Goal: Obtain resource: Obtain resource

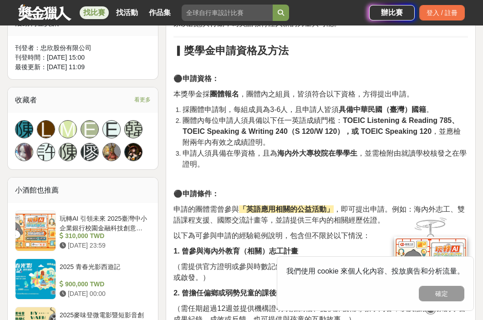
scroll to position [526, 0]
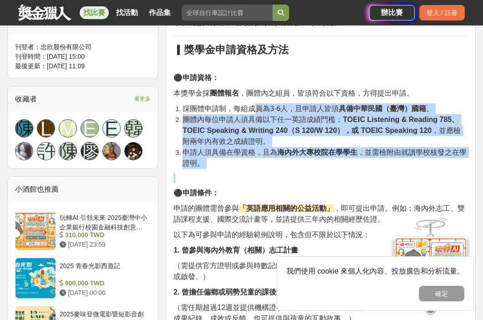
drag, startPoint x: 253, startPoint y: 109, endPoint x: 265, endPoint y: 177, distance: 68.4
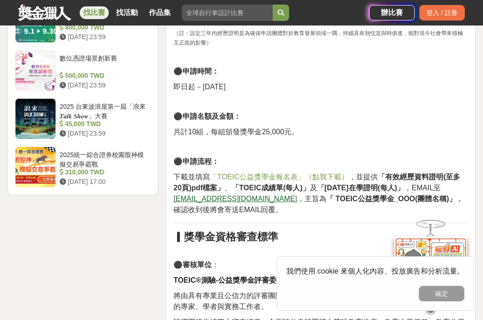
scroll to position [1124, 0]
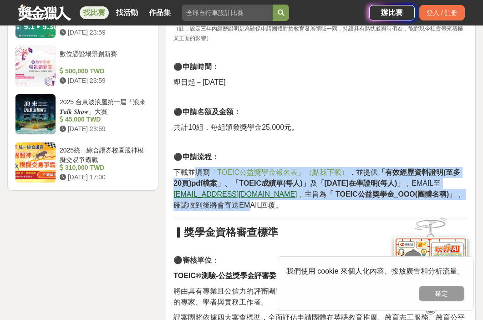
drag, startPoint x: 194, startPoint y: 176, endPoint x: 208, endPoint y: 206, distance: 33.6
click at [208, 206] on p "下載並填寫 「TOEIC公益獎學金報名表」（點我下載） ，並提供 「有效經歷資料證明(至多20頁)pdf檔案」 、 「TOEIC成績單(每人)」 及 「[DA…" at bounding box center [321, 189] width 295 height 44
click at [288, 183] on strong "「TOEIC成績單(每人)」" at bounding box center [271, 183] width 78 height 8
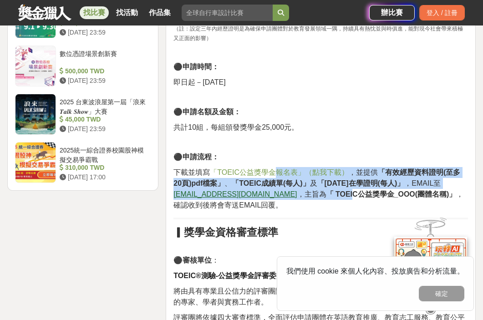
drag, startPoint x: 278, startPoint y: 177, endPoint x: 314, endPoint y: 200, distance: 42.4
click at [314, 200] on p "下載並填寫 「TOEIC公益獎學金報名表」（點我下載） ，並提供 「有效經歷資料證明(至多20頁)pdf檔案」 、 「TOEIC成績單(每人)」 及 「[DA…" at bounding box center [321, 189] width 295 height 44
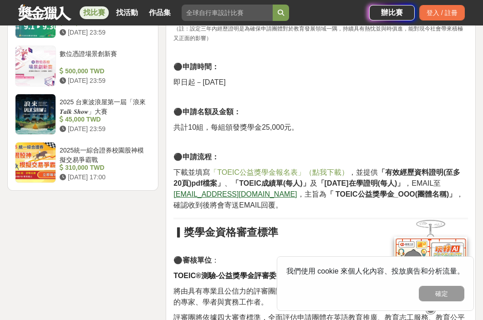
click at [333, 199] on p "下載並填寫 「TOEIC公益獎學金報名表」（點我下載） ，並提供 「有效經歷資料證明(至多20頁)pdf檔案」 、 「TOEIC成績單(每人)」 及 「[DA…" at bounding box center [321, 189] width 295 height 44
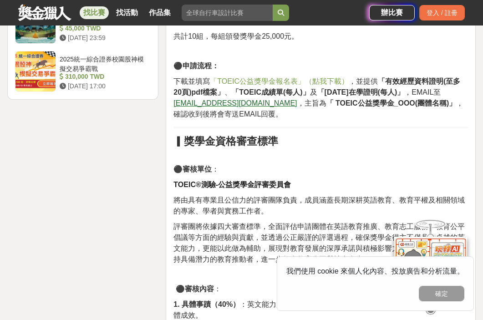
scroll to position [1106, 0]
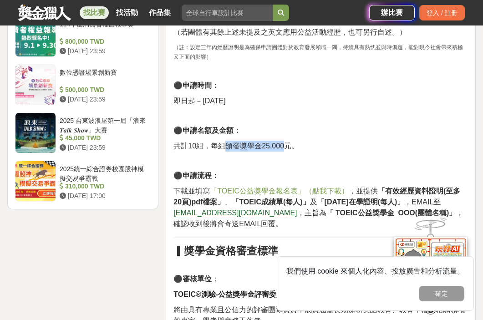
drag, startPoint x: 228, startPoint y: 147, endPoint x: 292, endPoint y: 148, distance: 63.8
click at [292, 148] on span "共計10組，每組頒發獎學金25,000元。" at bounding box center [236, 146] width 125 height 8
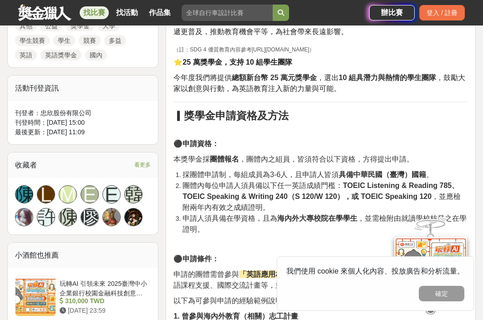
scroll to position [460, 0]
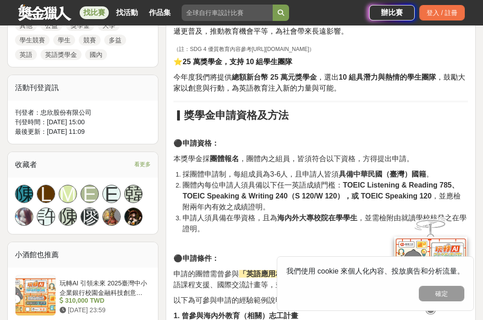
drag, startPoint x: 237, startPoint y: 170, endPoint x: 278, endPoint y: 171, distance: 41.0
click at [278, 171] on span "採團體申請制，每組成員為3-6人，且申請人皆須 具備中華民國（臺灣）國籍 。" at bounding box center [308, 174] width 251 height 8
drag, startPoint x: 234, startPoint y: 174, endPoint x: 286, endPoint y: 174, distance: 51.9
click at [286, 174] on span "採團體申請制，每組成員為3-6人，且申請人皆須 具備中華民國（臺灣）國籍 。" at bounding box center [308, 174] width 251 height 8
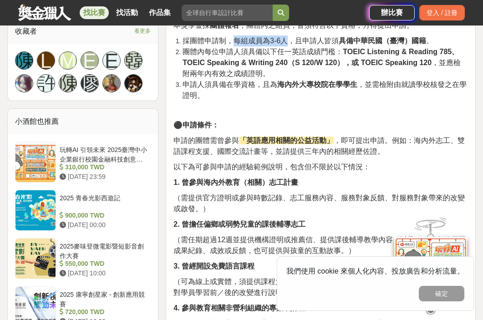
scroll to position [640, 0]
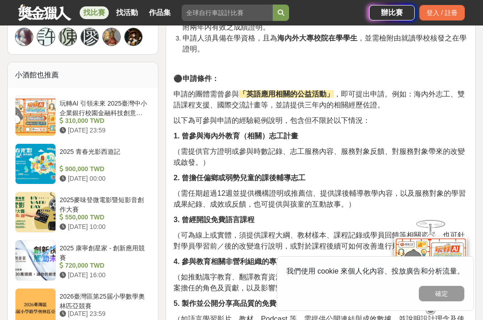
click at [286, 174] on strong "2. 曾擔任偏鄉或弱勢兒童的課後輔導志工" at bounding box center [240, 178] width 132 height 8
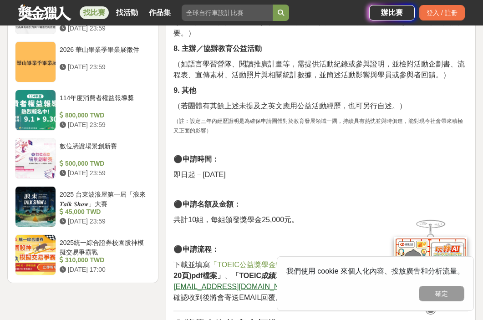
scroll to position [1083, 0]
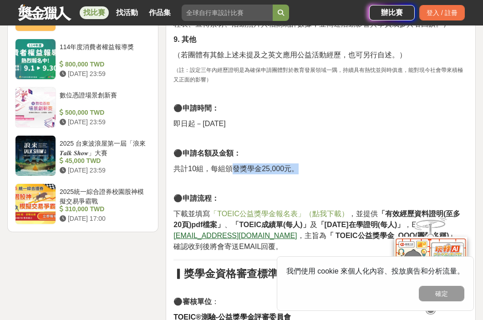
drag, startPoint x: 234, startPoint y: 165, endPoint x: 303, endPoint y: 165, distance: 69.2
click at [303, 165] on p "共計10組，每組頒發獎學金25,000元。" at bounding box center [321, 169] width 295 height 11
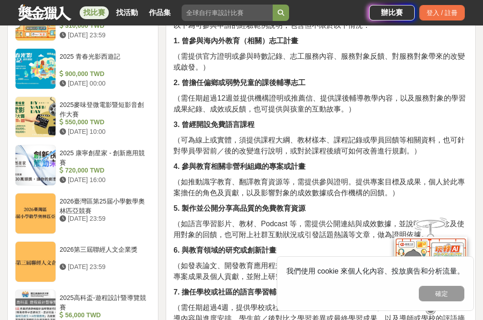
scroll to position [738, 0]
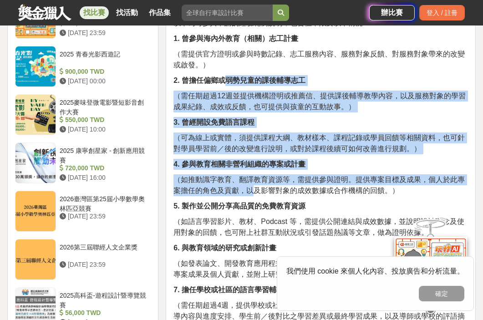
drag, startPoint x: 223, startPoint y: 85, endPoint x: 259, endPoint y: 196, distance: 116.8
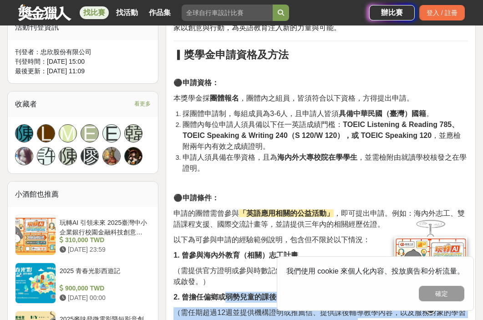
scroll to position [519, 0]
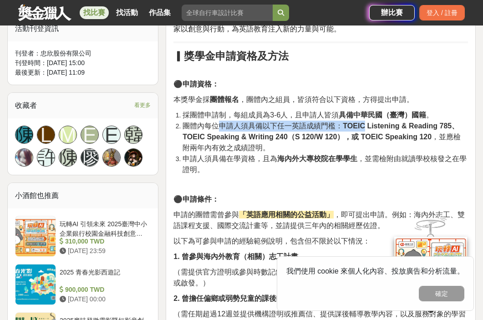
drag, startPoint x: 217, startPoint y: 127, endPoint x: 369, endPoint y: 127, distance: 152.6
click at [369, 127] on span "團體內每位申請人須具備以下任一英語成績門檻： TOEIC Listening & Reading 785、TOEIC Speaking & Writing 2…" at bounding box center [322, 137] width 278 height 30
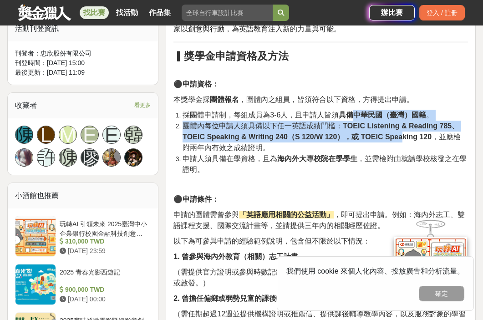
drag, startPoint x: 398, startPoint y: 135, endPoint x: 350, endPoint y: 117, distance: 51.2
click at [350, 117] on ol "採團體申請制，每組成員為3-6人，且申請人皆須 具備中華民國（臺灣）國籍 。 團體內每位申請人須具備以下任一英語成績門檻： TOEIC Listening &…" at bounding box center [321, 143] width 295 height 66
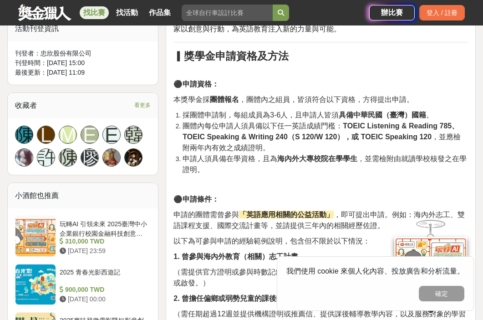
click at [329, 123] on span "團體內每位申請人須具備以下任一英語成績門檻： TOEIC Listening & Reading 785、TOEIC Speaking & Writing 2…" at bounding box center [322, 137] width 278 height 30
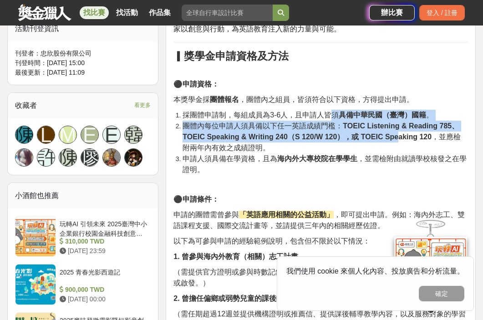
drag, startPoint x: 395, startPoint y: 140, endPoint x: 328, endPoint y: 116, distance: 71.0
click at [328, 116] on ol "採團體申請制，每組成員為3-6人，且申請人皆須 具備中華民國（臺灣）國籍 。 團體內每位申請人須具備以下任一英語成績門檻： TOEIC Listening &…" at bounding box center [321, 143] width 295 height 66
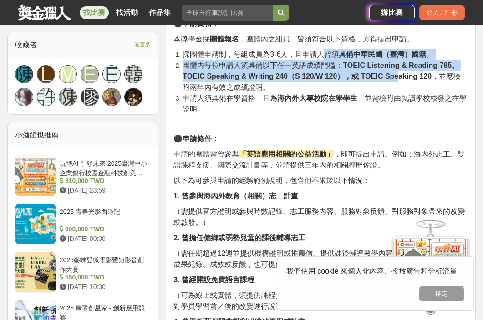
scroll to position [578, 0]
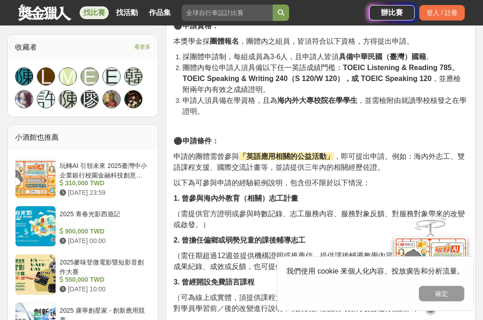
click at [328, 160] on strong "「英語應用相關的公益活動」" at bounding box center [286, 157] width 95 height 8
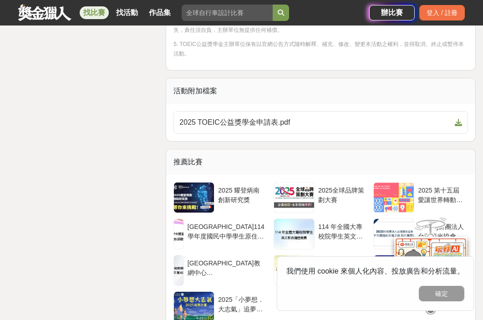
scroll to position [1902, 0]
